Goal: Task Accomplishment & Management: Manage account settings

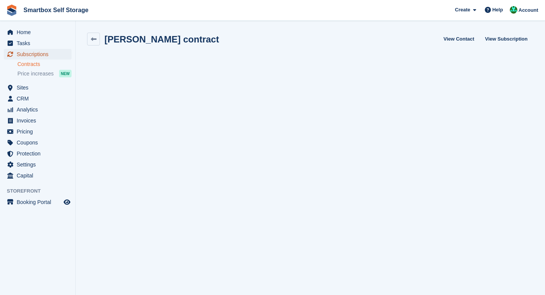
click at [36, 55] on span "Subscriptions" at bounding box center [39, 54] width 45 height 11
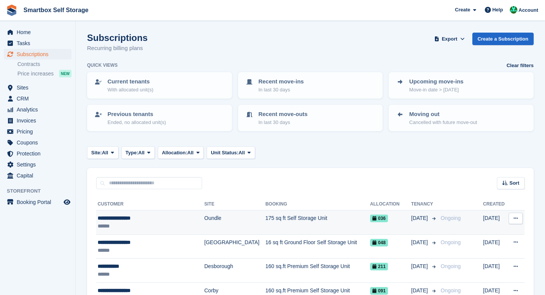
click at [167, 219] on div "**********" at bounding box center [146, 218] width 96 height 8
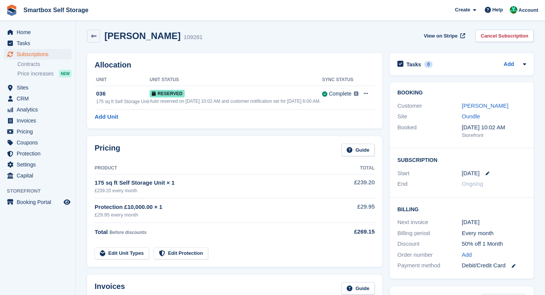
scroll to position [19, 0]
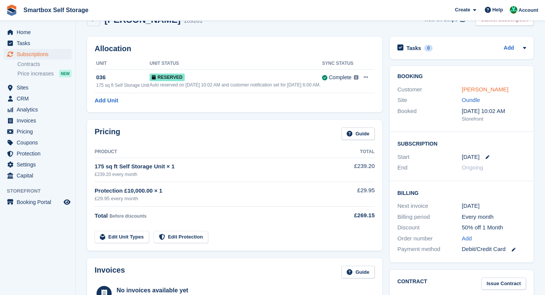
click at [469, 89] on link "Jacqueline Conway" at bounding box center [485, 89] width 47 height 6
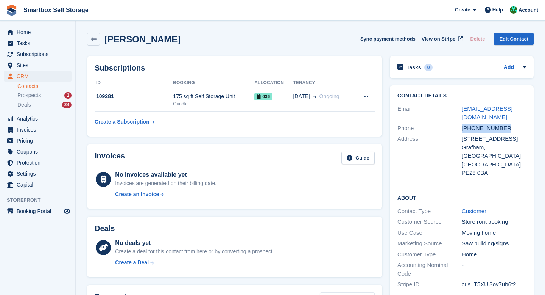
drag, startPoint x: 505, startPoint y: 120, endPoint x: 463, endPoint y: 120, distance: 42.8
click at [463, 124] on div "+447805891175" at bounding box center [494, 128] width 64 height 9
copy div "+447805891175"
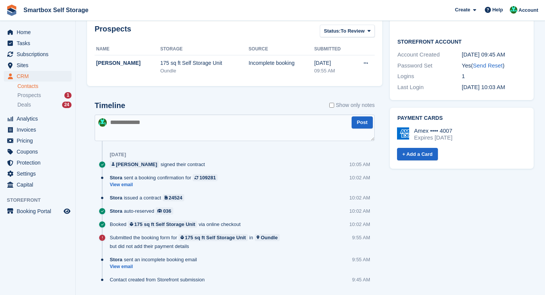
scroll to position [269, 0]
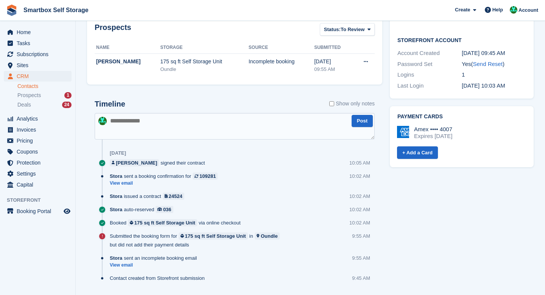
click at [192, 134] on textarea at bounding box center [235, 126] width 280 height 27
type textarea "**********"
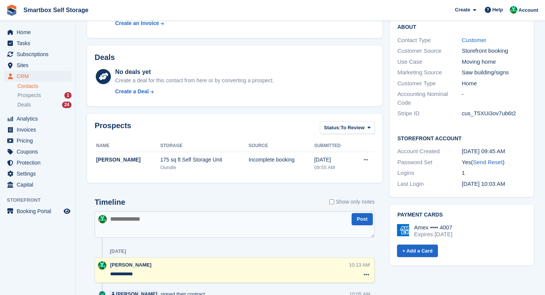
scroll to position [135, 0]
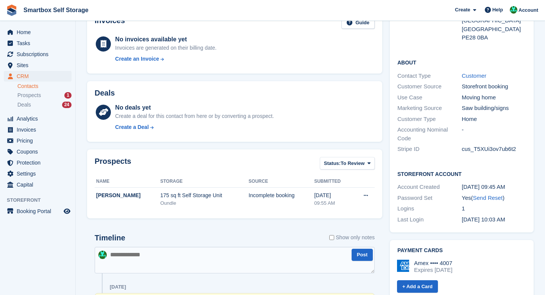
click at [35, 88] on link "Contacts" at bounding box center [44, 86] width 54 height 7
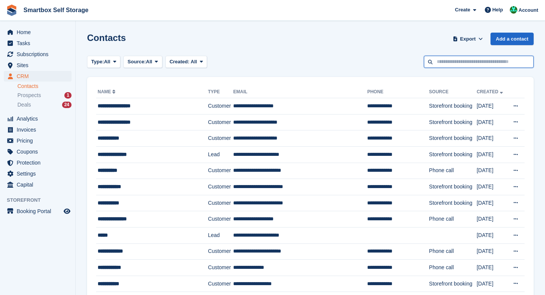
click at [455, 65] on input "text" at bounding box center [479, 62] width 110 height 12
type input "*****"
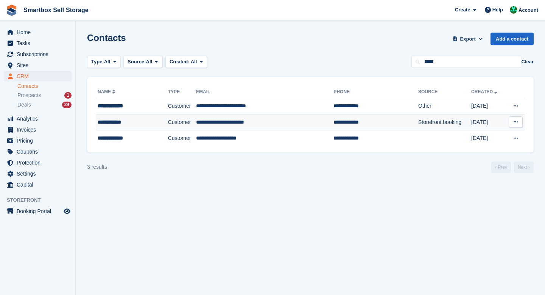
click at [269, 122] on td "**********" at bounding box center [264, 122] width 137 height 16
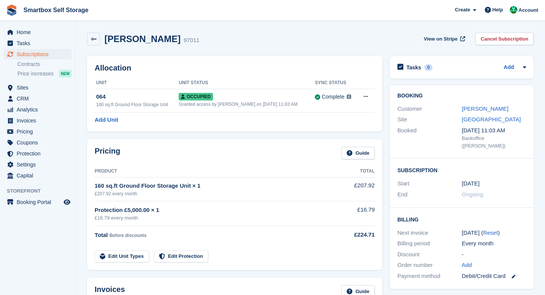
scroll to position [166, 0]
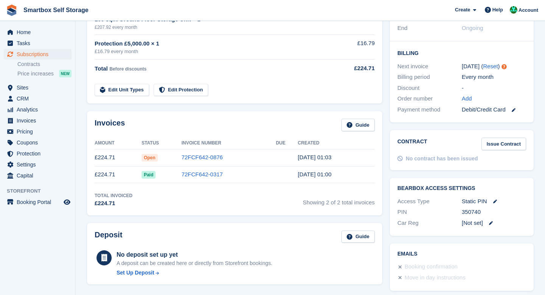
click at [242, 156] on td "72FCF642-0876" at bounding box center [228, 157] width 95 height 17
click at [212, 156] on link "72FCF642-0876" at bounding box center [201, 157] width 41 height 6
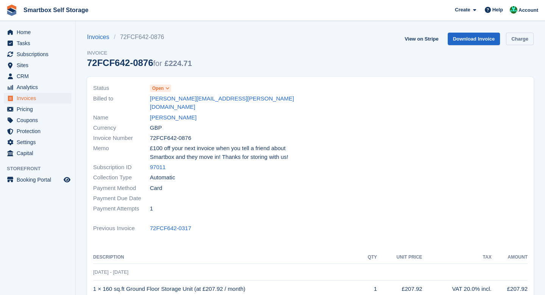
click at [516, 37] on link "Charge" at bounding box center [520, 39] width 28 height 12
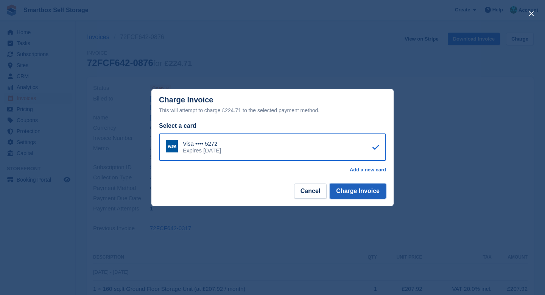
click at [366, 192] on button "Charge Invoice" at bounding box center [358, 190] width 56 height 15
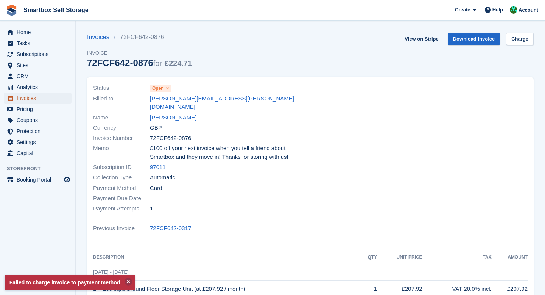
click at [29, 100] on span "Invoices" at bounding box center [39, 98] width 45 height 11
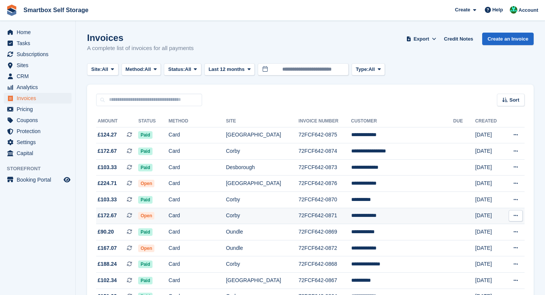
click at [206, 214] on td "Card" at bounding box center [197, 215] width 58 height 16
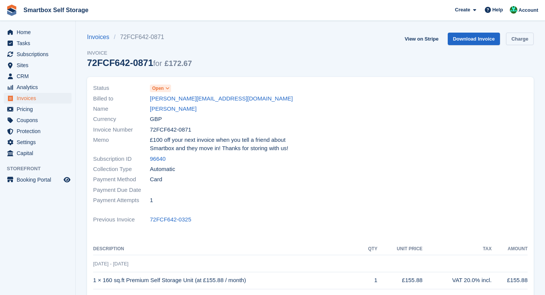
click at [515, 36] on link "Charge" at bounding box center [520, 39] width 28 height 12
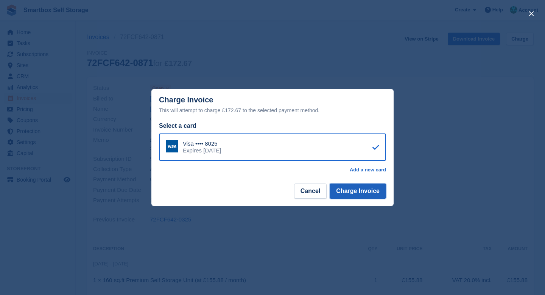
click at [349, 188] on button "Charge Invoice" at bounding box center [358, 190] width 56 height 15
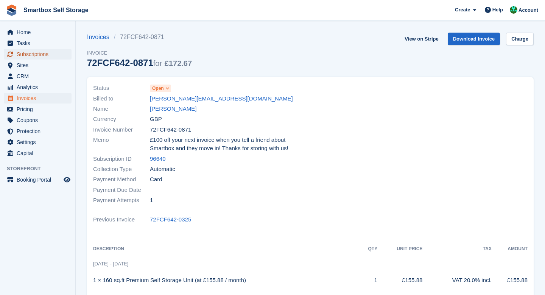
click at [30, 57] on span "Subscriptions" at bounding box center [39, 54] width 45 height 11
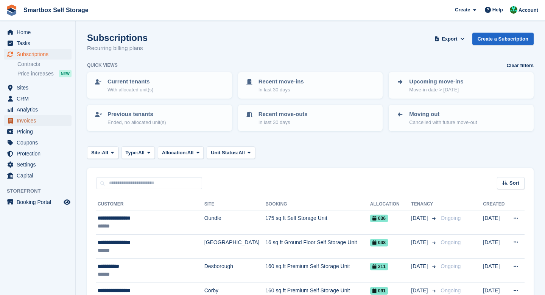
click at [27, 121] on span "Invoices" at bounding box center [39, 120] width 45 height 11
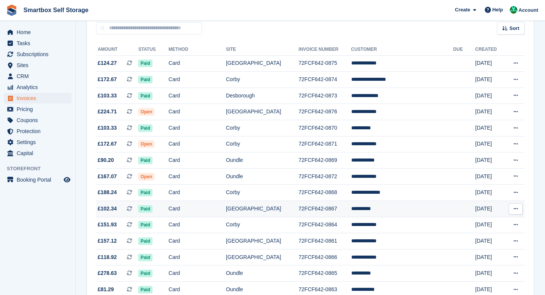
scroll to position [83, 0]
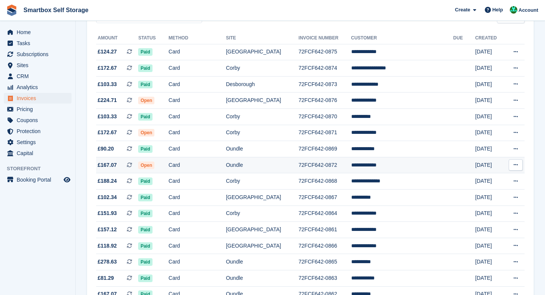
click at [168, 167] on td "Open" at bounding box center [153, 165] width 30 height 16
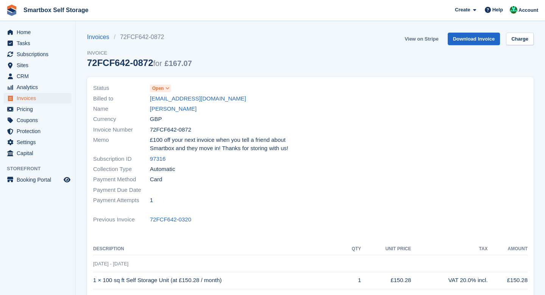
click at [421, 39] on link "View on Stripe" at bounding box center [422, 39] width 40 height 12
click at [13, 8] on img at bounding box center [11, 10] width 11 height 11
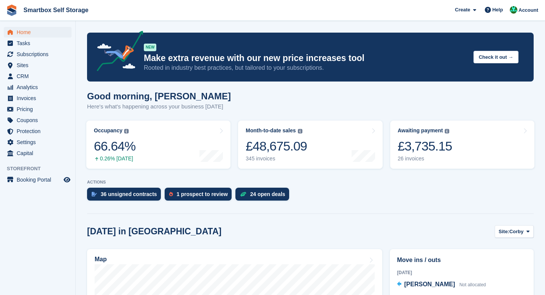
click at [13, 9] on img at bounding box center [11, 10] width 11 height 11
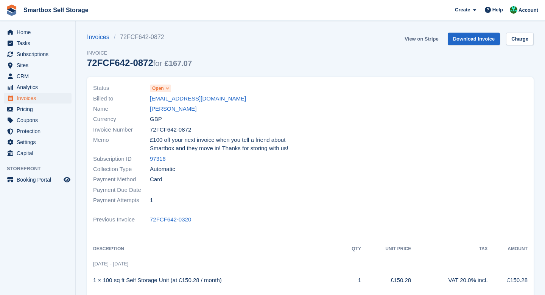
click at [423, 39] on link "View on Stripe" at bounding box center [422, 39] width 40 height 12
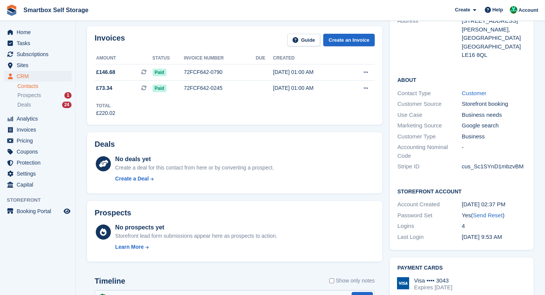
scroll to position [224, 0]
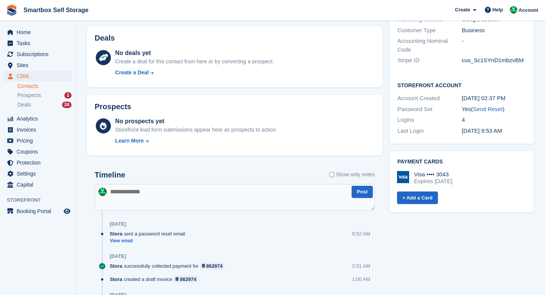
click at [182, 195] on textarea at bounding box center [235, 197] width 280 height 27
type textarea "**********"
